Goal: Find specific page/section: Find specific page/section

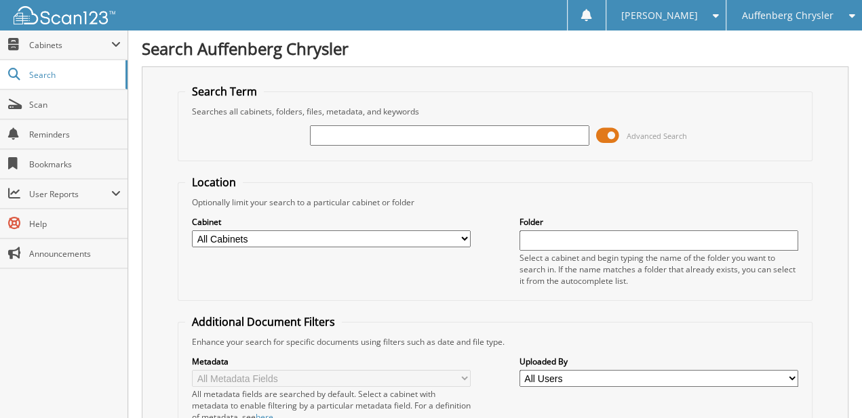
click at [347, 132] on input "text" at bounding box center [449, 135] width 279 height 20
type input "UNITED WAY"
click at [598, 133] on span at bounding box center [607, 135] width 23 height 20
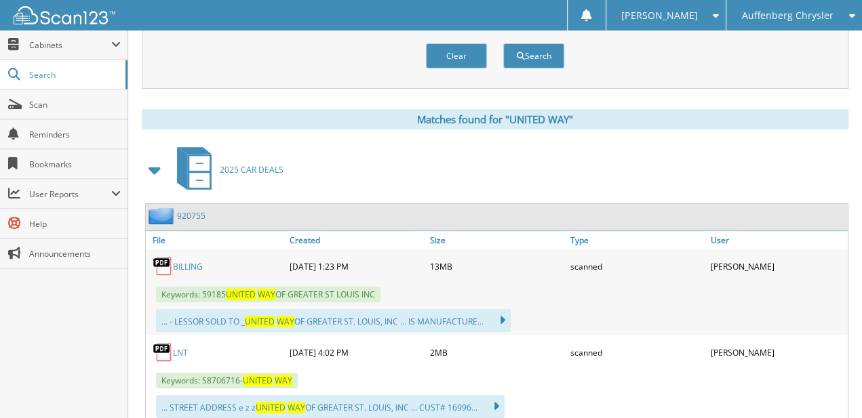
drag, startPoint x: 622, startPoint y: 91, endPoint x: 616, endPoint y: 160, distance: 69.4
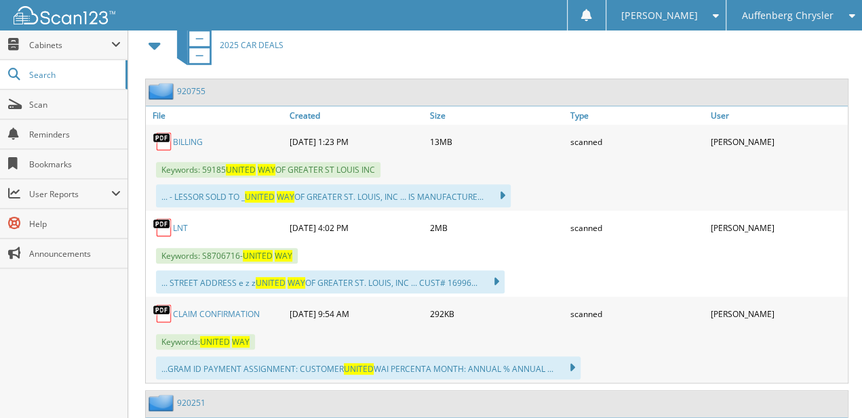
drag, startPoint x: 623, startPoint y: 133, endPoint x: 612, endPoint y: 214, distance: 82.1
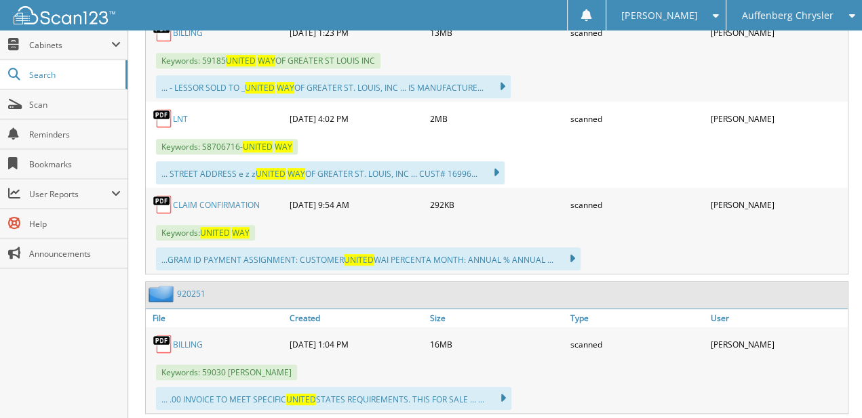
drag, startPoint x: 599, startPoint y: 123, endPoint x: 599, endPoint y: 181, distance: 57.6
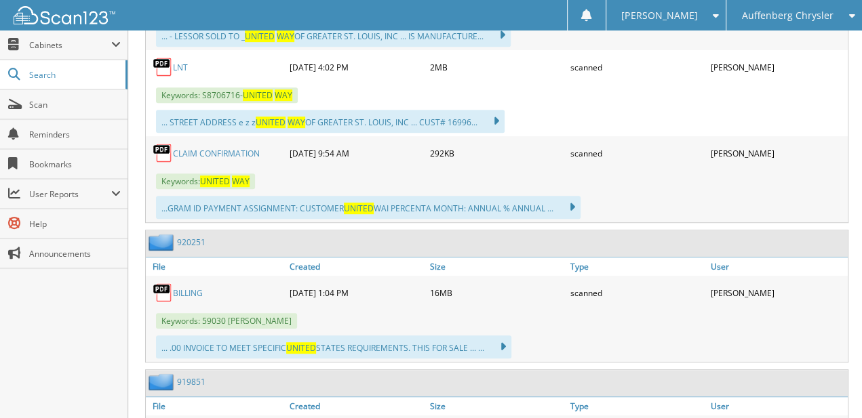
drag, startPoint x: 595, startPoint y: 174, endPoint x: 587, endPoint y: 226, distance: 52.1
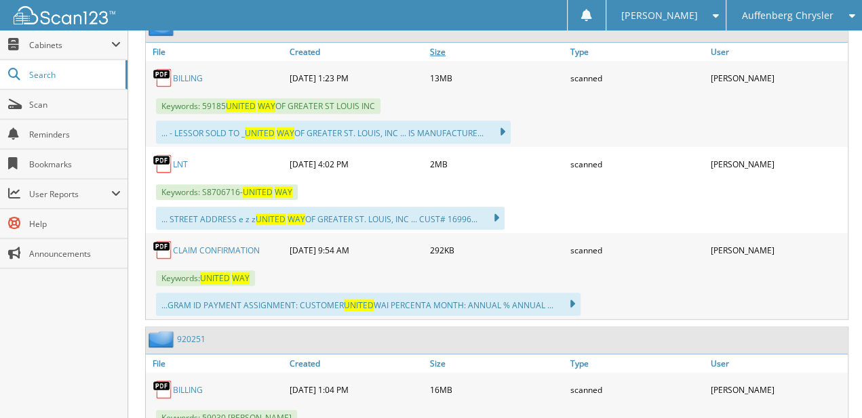
drag, startPoint x: 597, startPoint y: 143, endPoint x: 456, endPoint y: 76, distance: 156.2
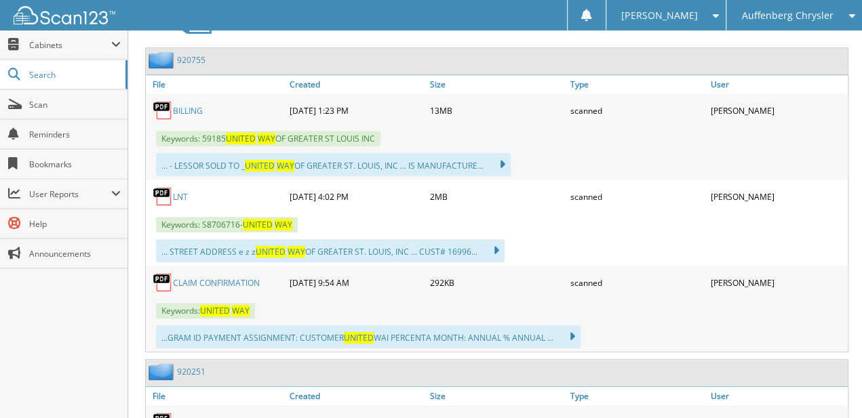
click at [187, 58] on link "920755" at bounding box center [191, 60] width 28 height 12
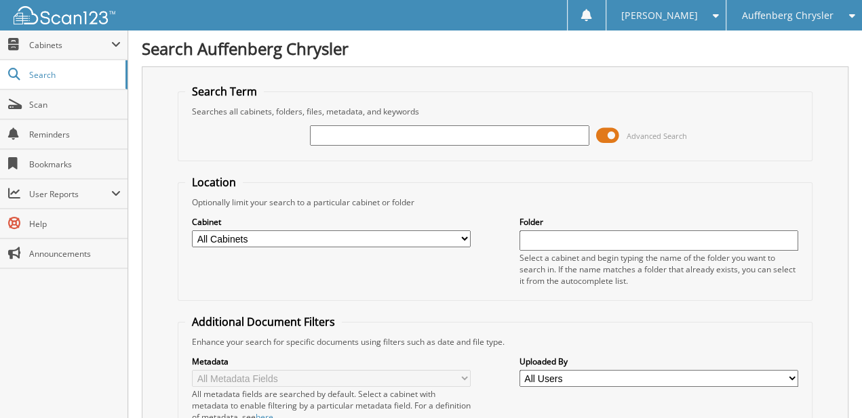
click at [369, 143] on input "text" at bounding box center [449, 135] width 279 height 20
type input "921156"
click at [612, 125] on span at bounding box center [607, 135] width 23 height 20
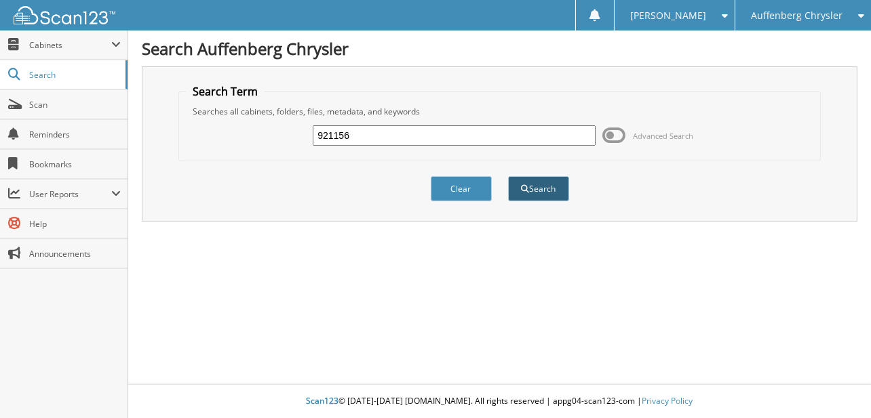
click at [555, 195] on button "Search" at bounding box center [538, 188] width 61 height 25
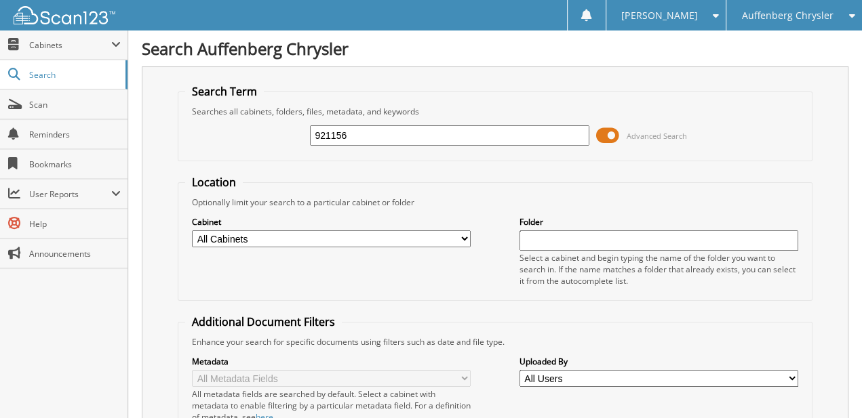
click at [608, 125] on span at bounding box center [607, 135] width 23 height 20
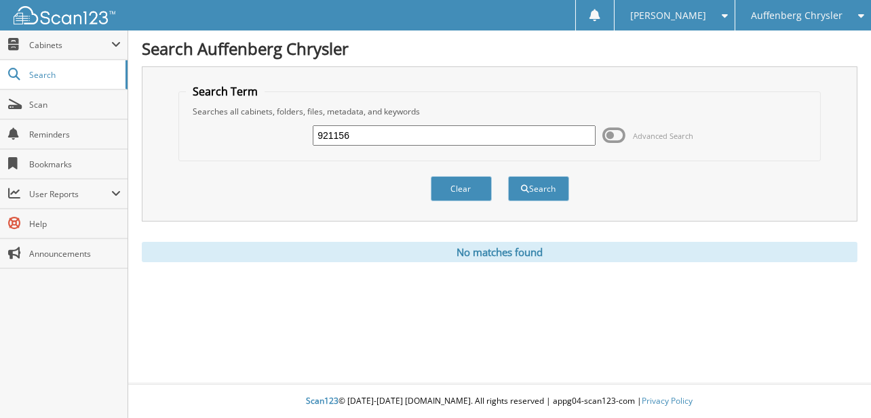
click at [827, 13] on span "Auffenberg Chrysler" at bounding box center [797, 16] width 92 height 8
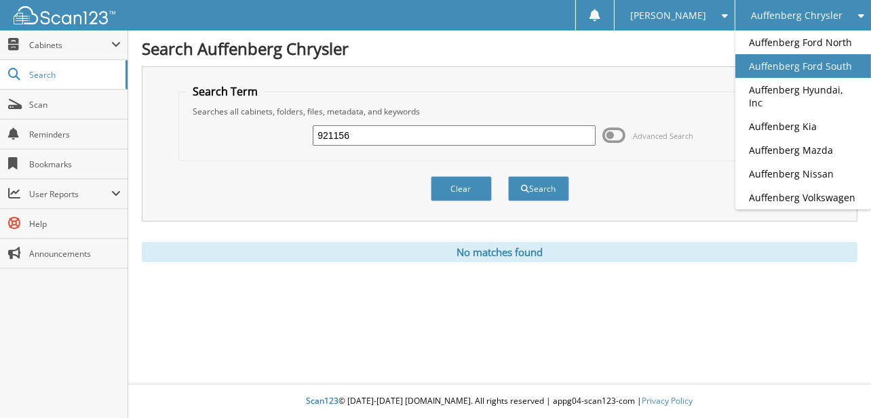
click at [848, 66] on link "Auffenberg Ford South" at bounding box center [803, 66] width 136 height 24
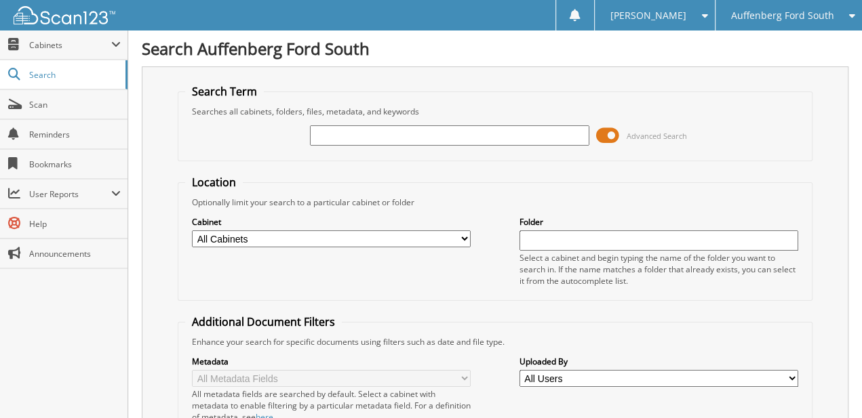
click at [356, 131] on input "text" at bounding box center [449, 135] width 279 height 20
click at [396, 132] on input "text" at bounding box center [449, 135] width 279 height 20
type input "146780"
click at [633, 132] on span "Advanced Search" at bounding box center [657, 136] width 60 height 10
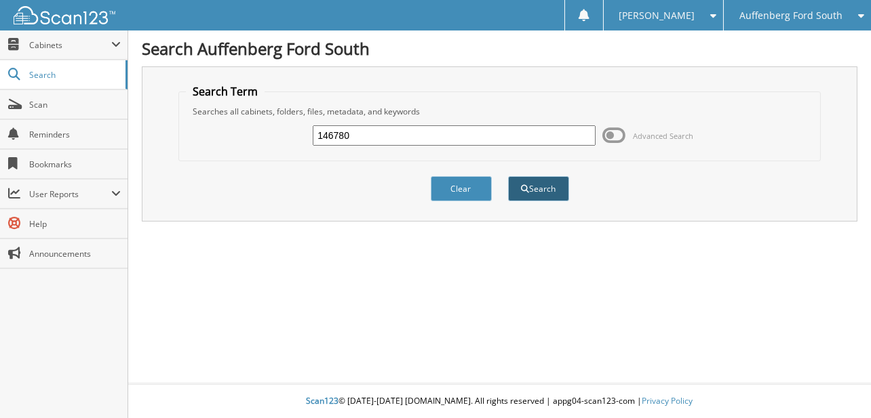
click at [545, 189] on button "Search" at bounding box center [538, 188] width 61 height 25
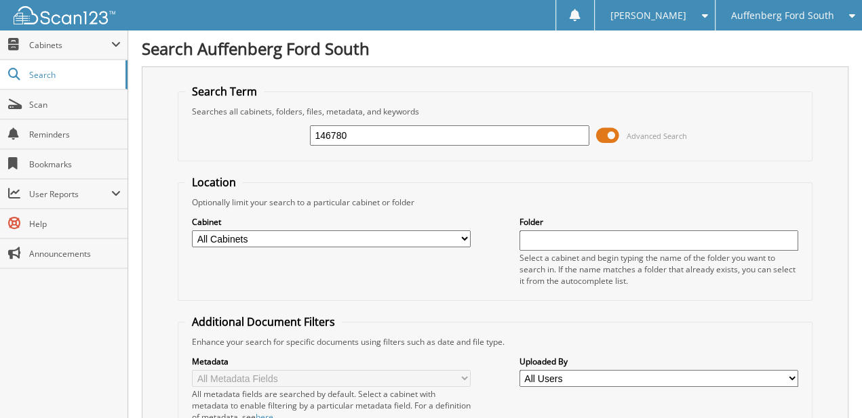
click at [598, 132] on span at bounding box center [607, 135] width 23 height 20
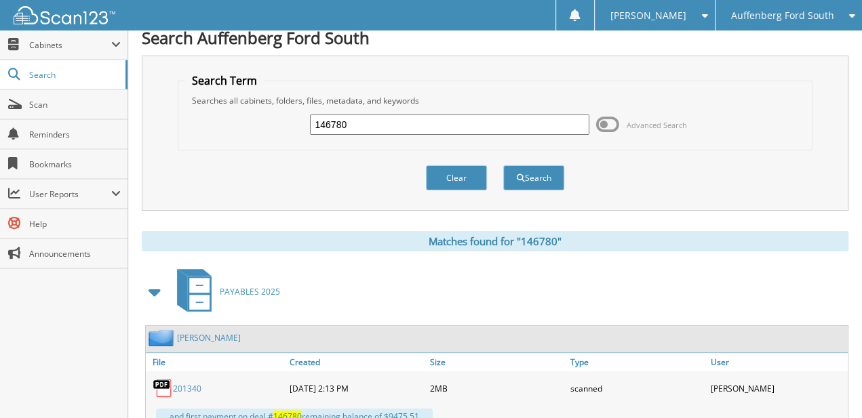
scroll to position [56, 0]
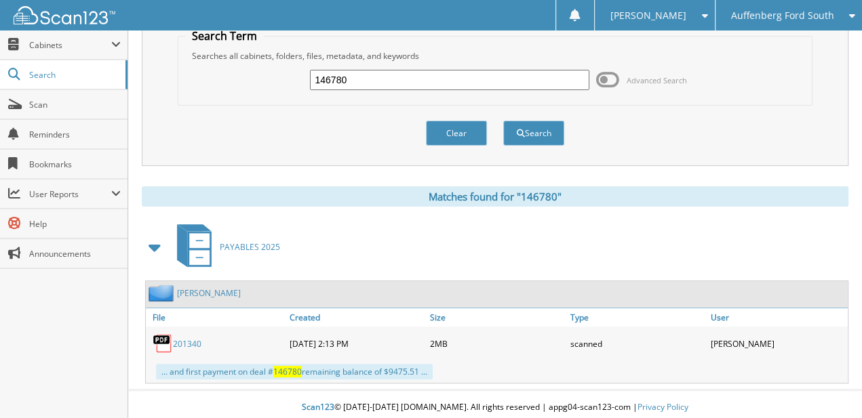
drag, startPoint x: 594, startPoint y: 114, endPoint x: 579, endPoint y: 204, distance: 91.4
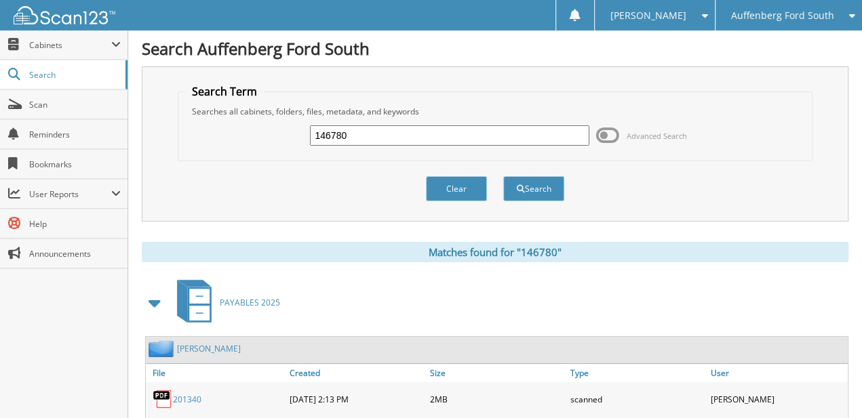
drag, startPoint x: 425, startPoint y: 345, endPoint x: 435, endPoint y: 205, distance: 140.0
click at [385, 126] on input "146780" at bounding box center [449, 135] width 279 height 20
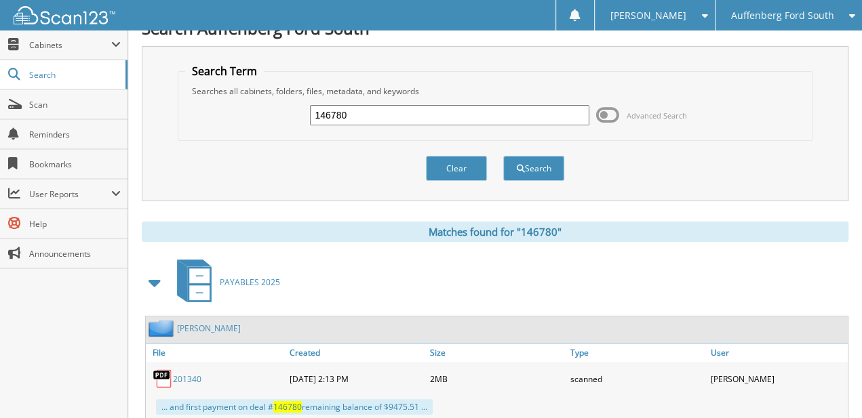
scroll to position [56, 0]
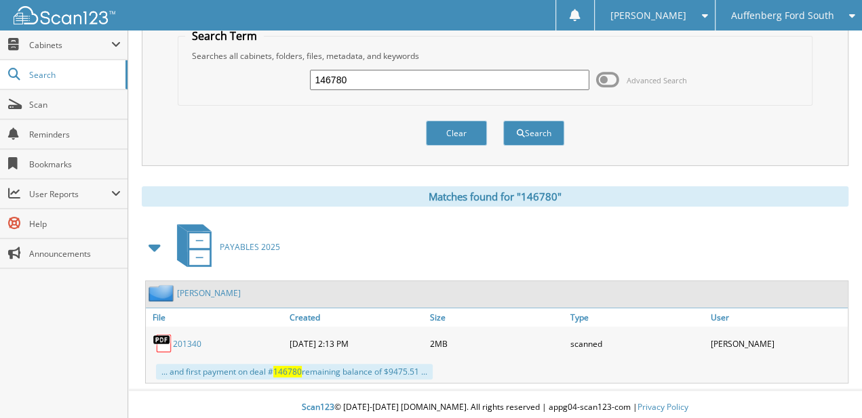
drag, startPoint x: 732, startPoint y: 104, endPoint x: 719, endPoint y: 211, distance: 107.3
click at [772, 236] on div "PAYABLES 2025" at bounding box center [495, 247] width 707 height 54
click at [764, 17] on span "Auffenberg Ford South" at bounding box center [781, 16] width 103 height 8
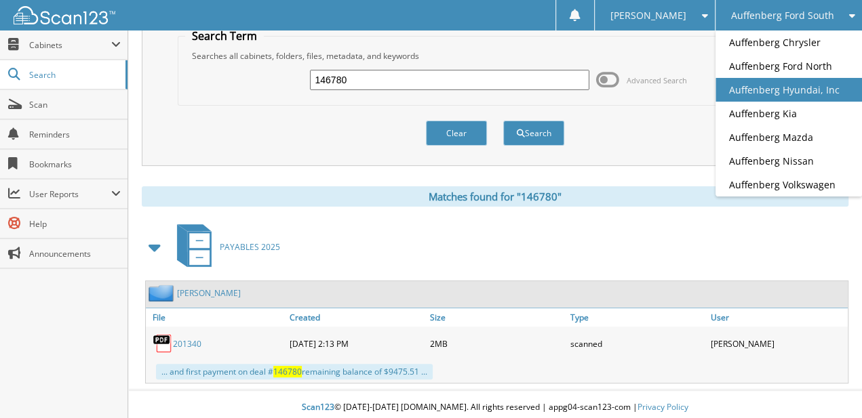
click at [800, 85] on link "Auffenberg Hyundai, Inc" at bounding box center [788, 90] width 146 height 24
